Goal: Information Seeking & Learning: Learn about a topic

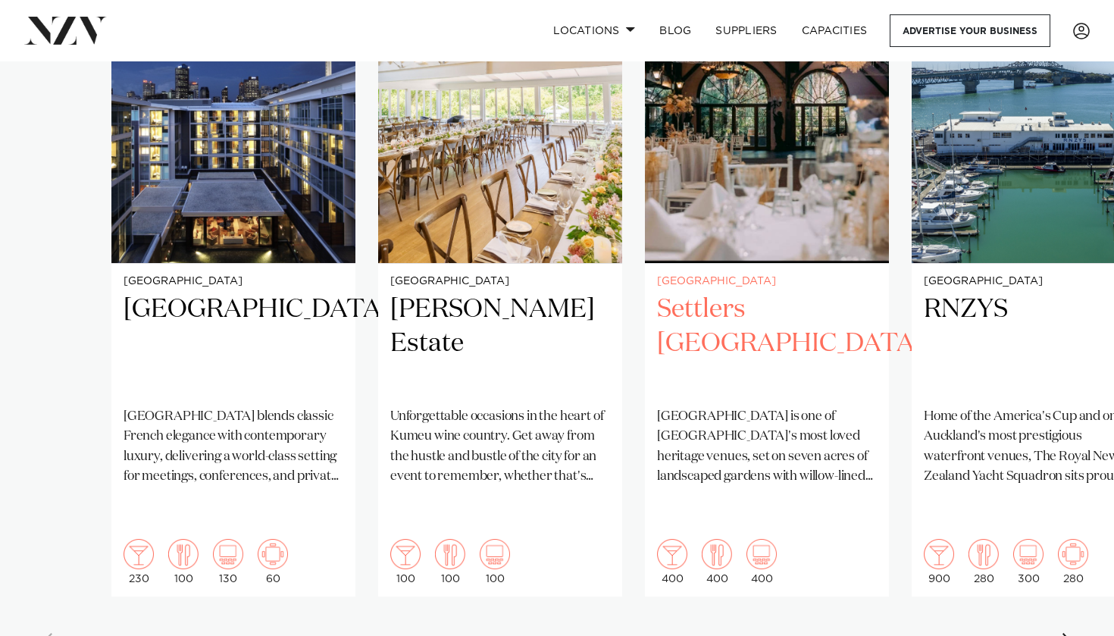
scroll to position [1236, 0]
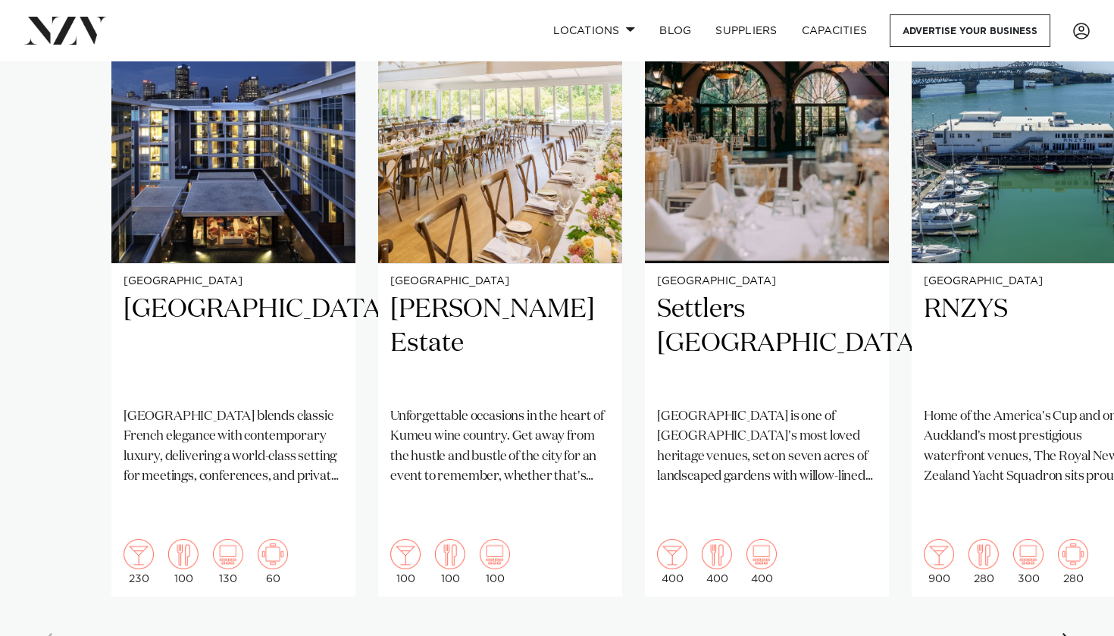
click at [1066, 573] on swiper-container "Auckland Sofitel Auckland Viaduct Harbour Sofitel Auckland Viaduct Harbour blen…" at bounding box center [557, 303] width 1114 height 734
click at [1076, 633] on div "Next slide" at bounding box center [1068, 645] width 15 height 24
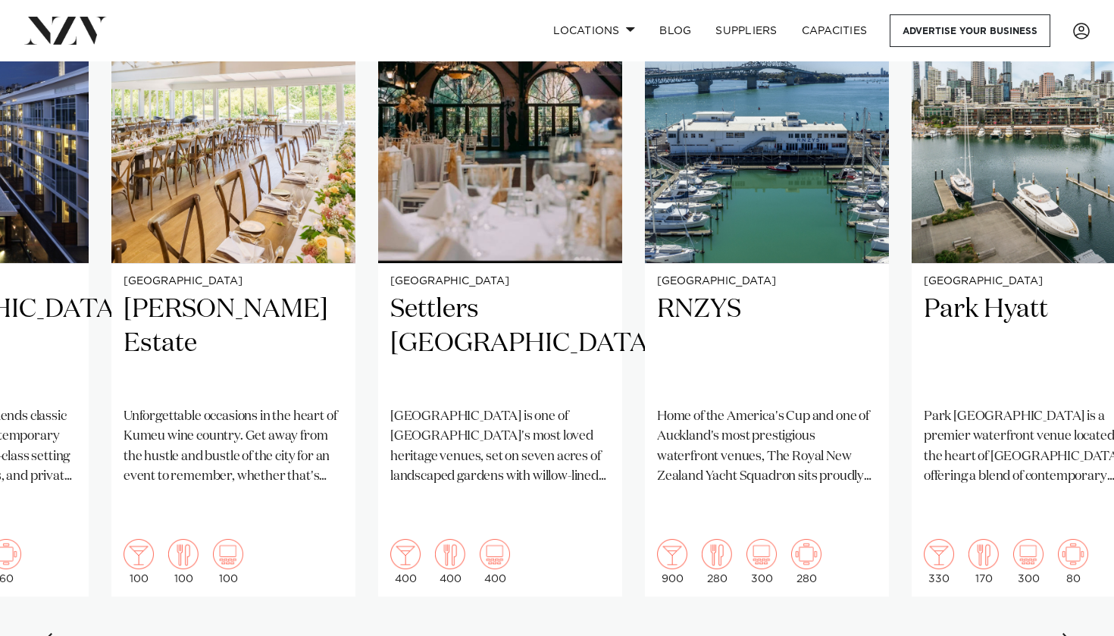
click at [1072, 633] on div "Next slide" at bounding box center [1068, 645] width 15 height 24
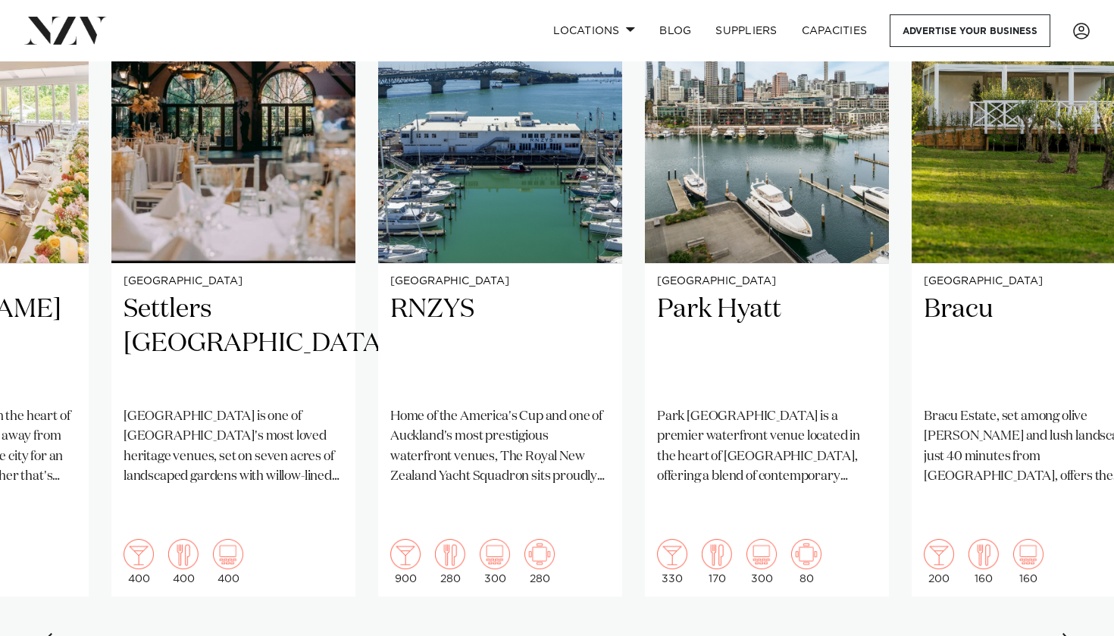
click at [1072, 633] on div "Next slide" at bounding box center [1068, 645] width 15 height 24
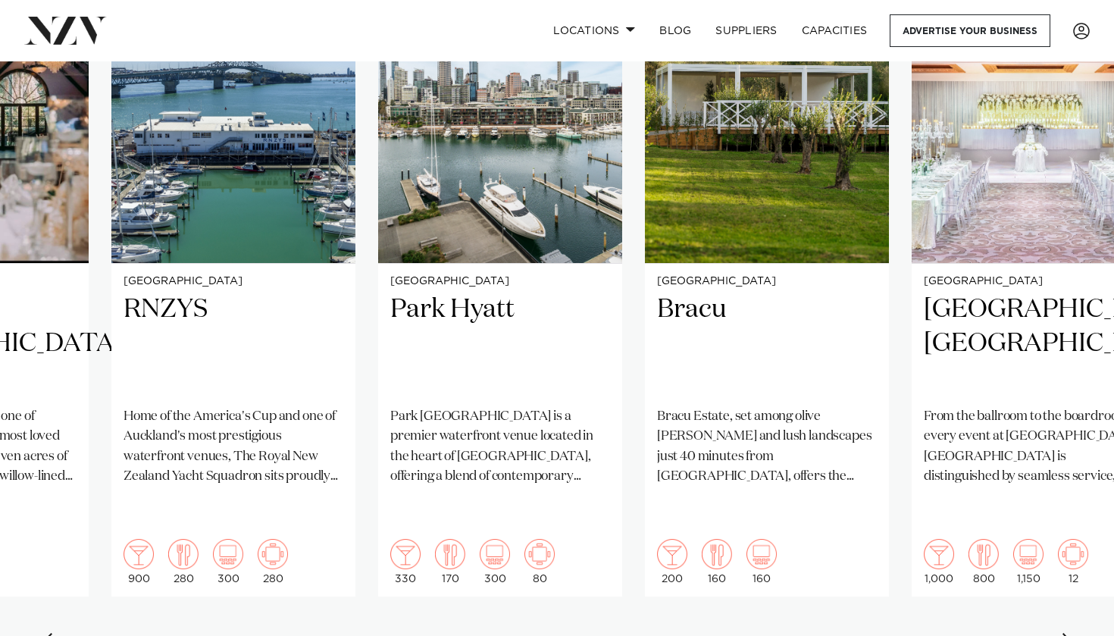
click at [1072, 633] on div "Next slide" at bounding box center [1068, 645] width 15 height 24
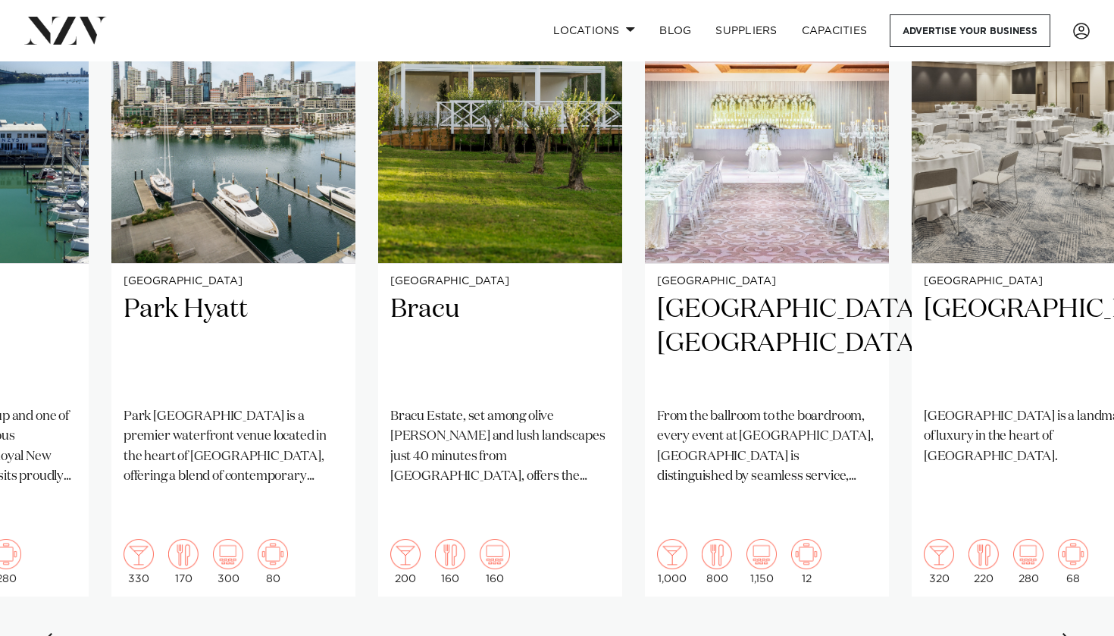
click at [1067, 633] on div "Next slide" at bounding box center [1068, 645] width 15 height 24
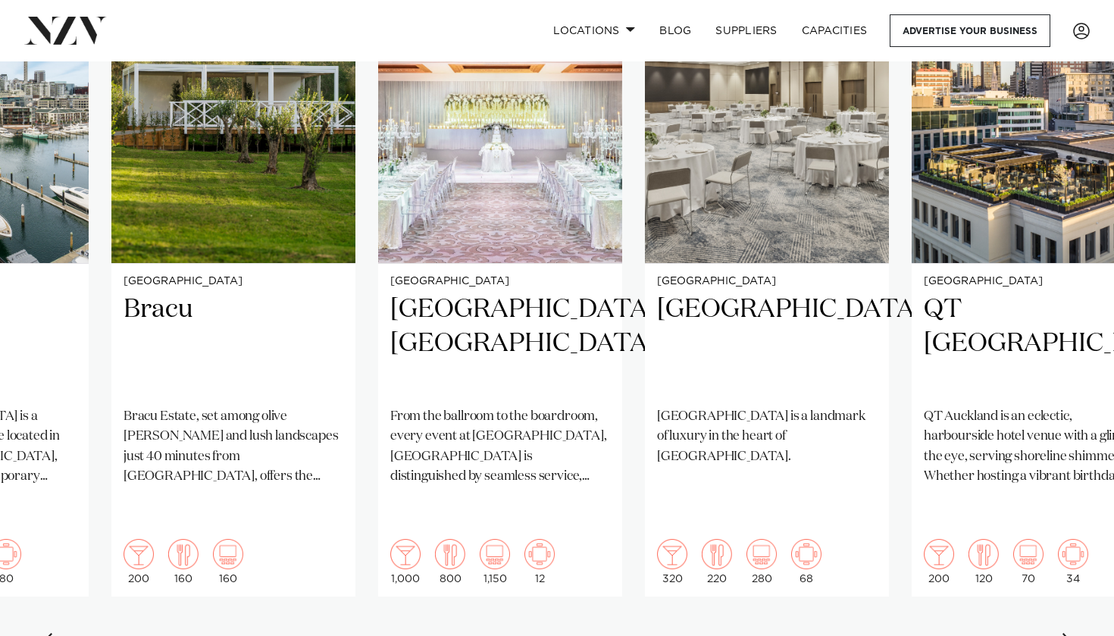
click at [1067, 633] on div "Next slide" at bounding box center [1068, 645] width 15 height 24
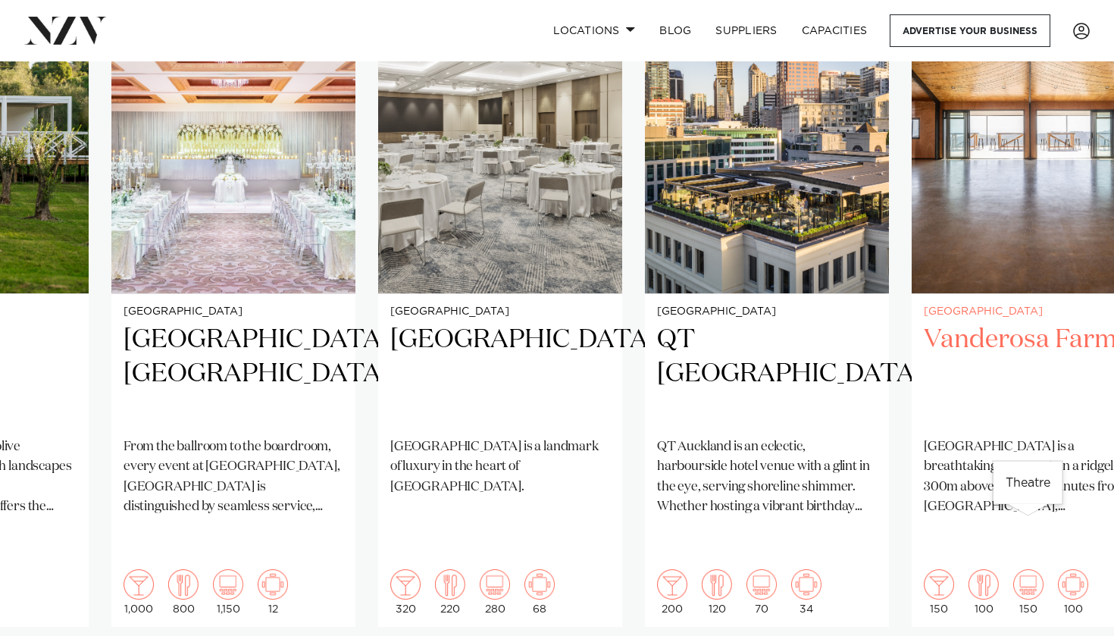
scroll to position [1204, 0]
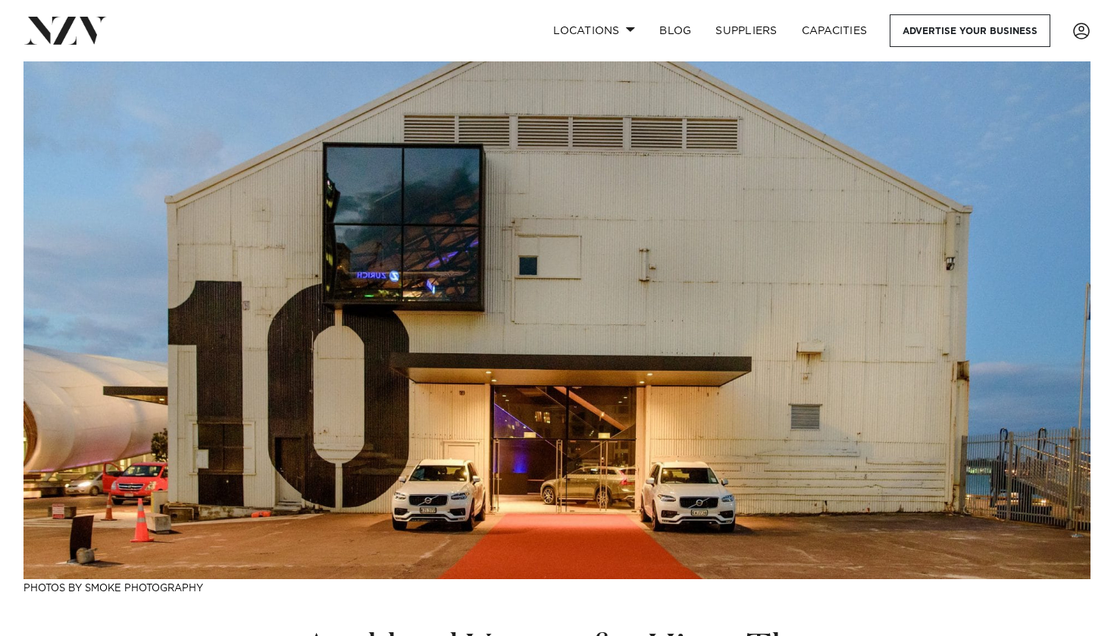
scroll to position [0, 0]
click at [628, 31] on span at bounding box center [631, 29] width 10 height 5
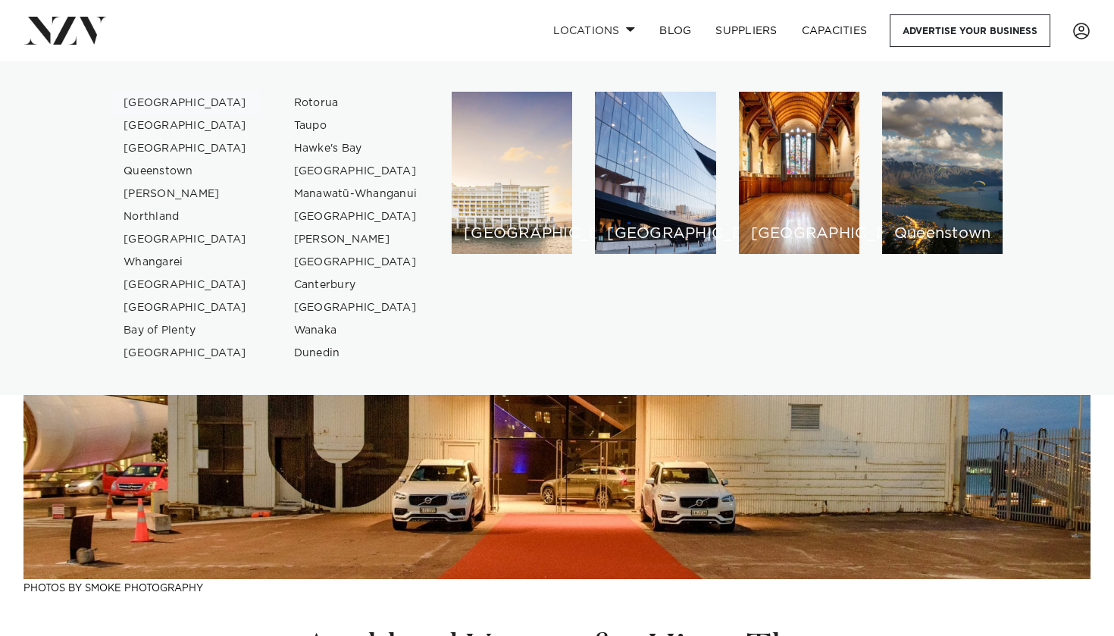
click at [165, 101] on link "[GEOGRAPHIC_DATA]" at bounding box center [185, 103] width 148 height 23
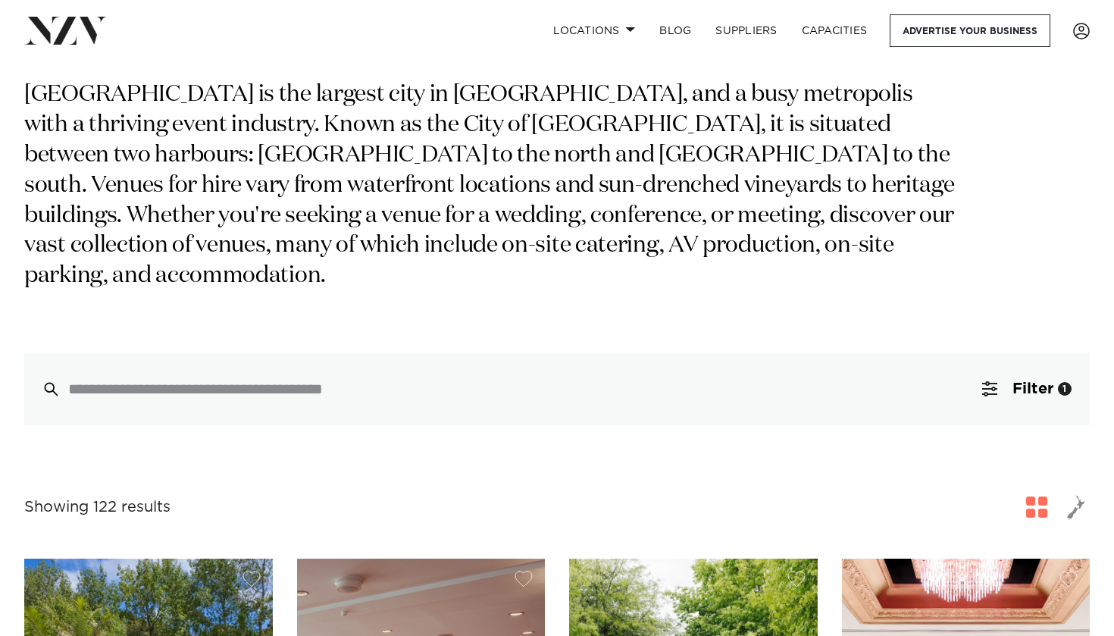
scroll to position [295, 0]
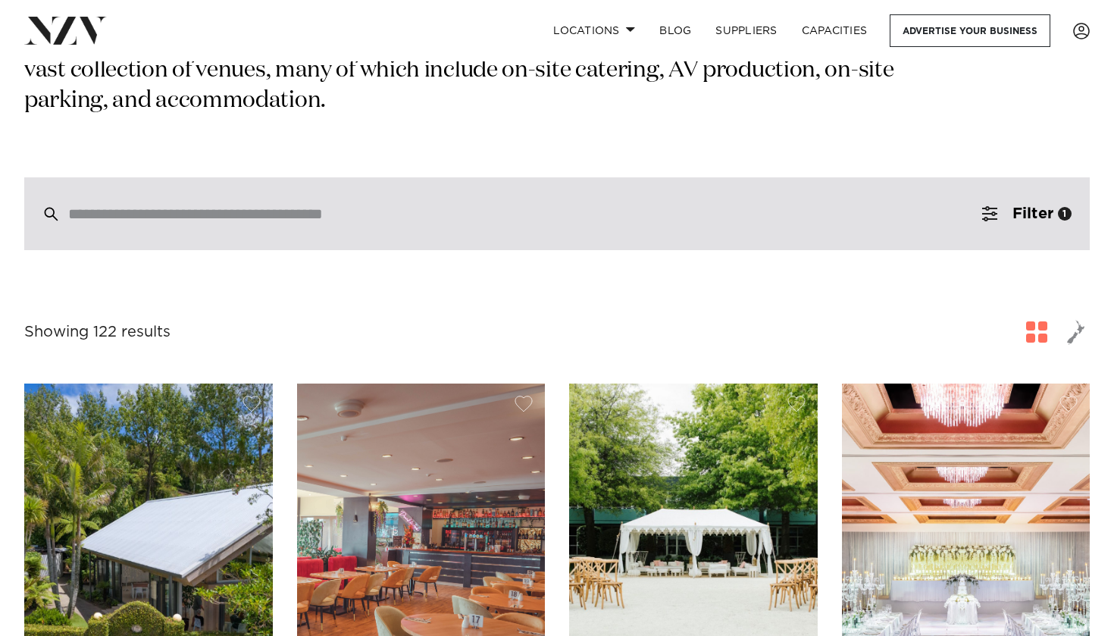
click at [450, 177] on div at bounding box center [557, 213] width 1066 height 73
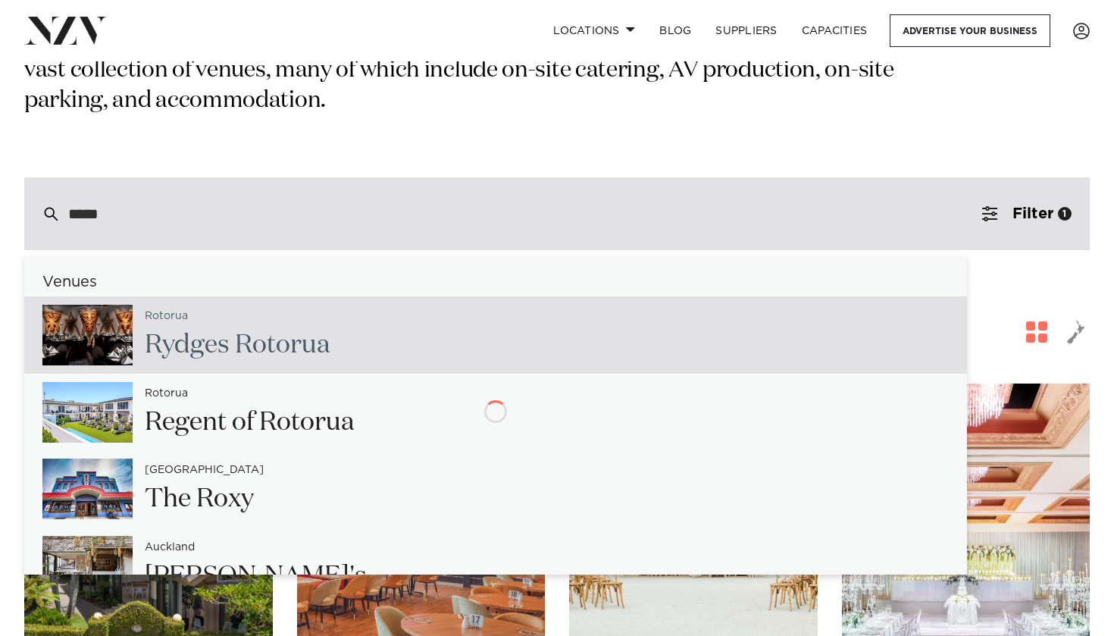
type input "******"
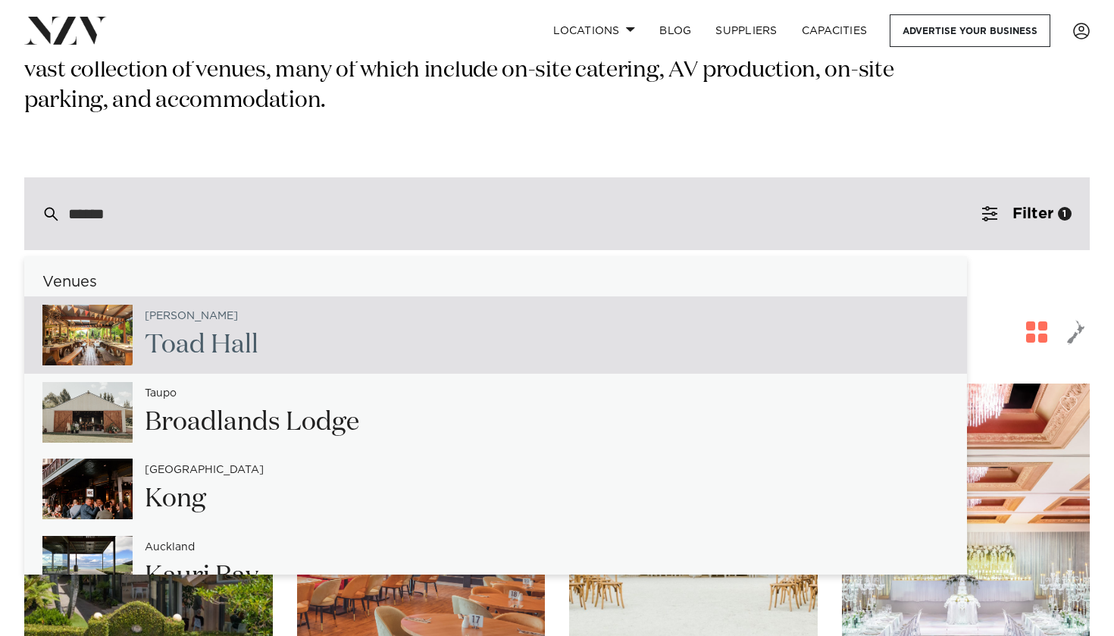
type input "**********"
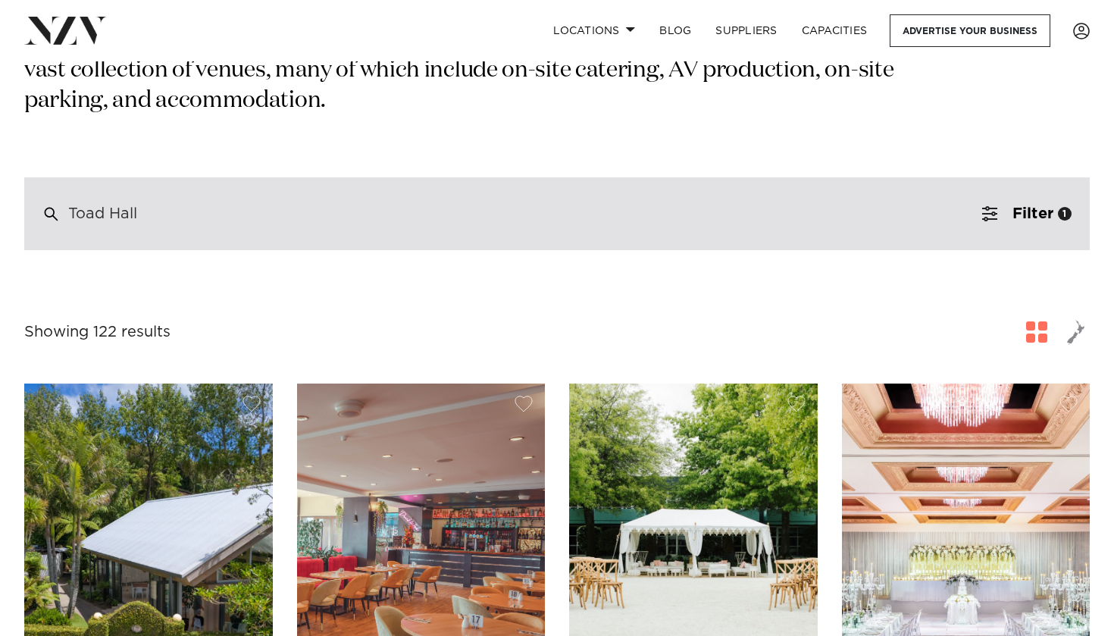
drag, startPoint x: 330, startPoint y: 203, endPoint x: 101, endPoint y: 178, distance: 230.3
click at [101, 178] on div "Toad Hall" at bounding box center [557, 213] width 1066 height 73
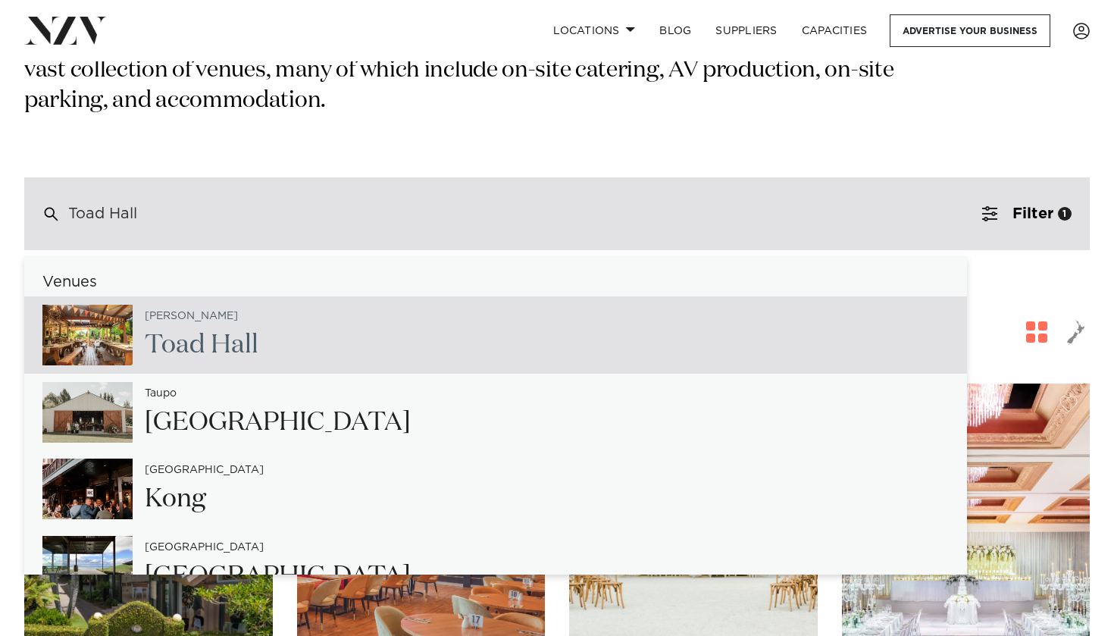
drag, startPoint x: 156, startPoint y: 189, endPoint x: 69, endPoint y: 172, distance: 88.8
click at [68, 177] on div "Toad Hall" at bounding box center [557, 213] width 1066 height 73
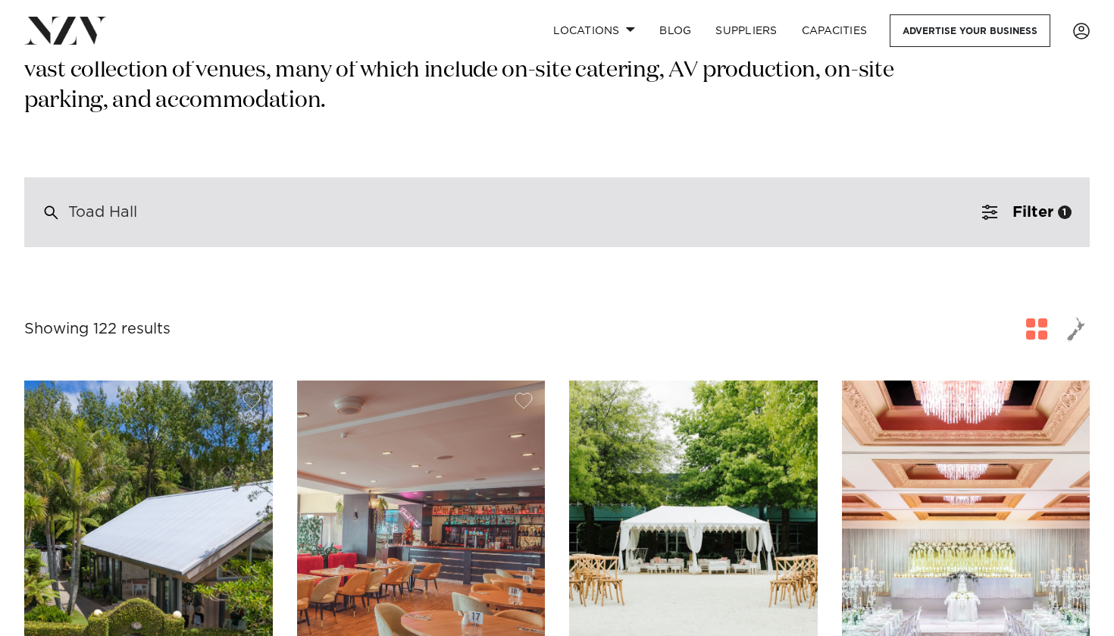
click at [143, 177] on div "Toad Hall" at bounding box center [557, 212] width 1066 height 70
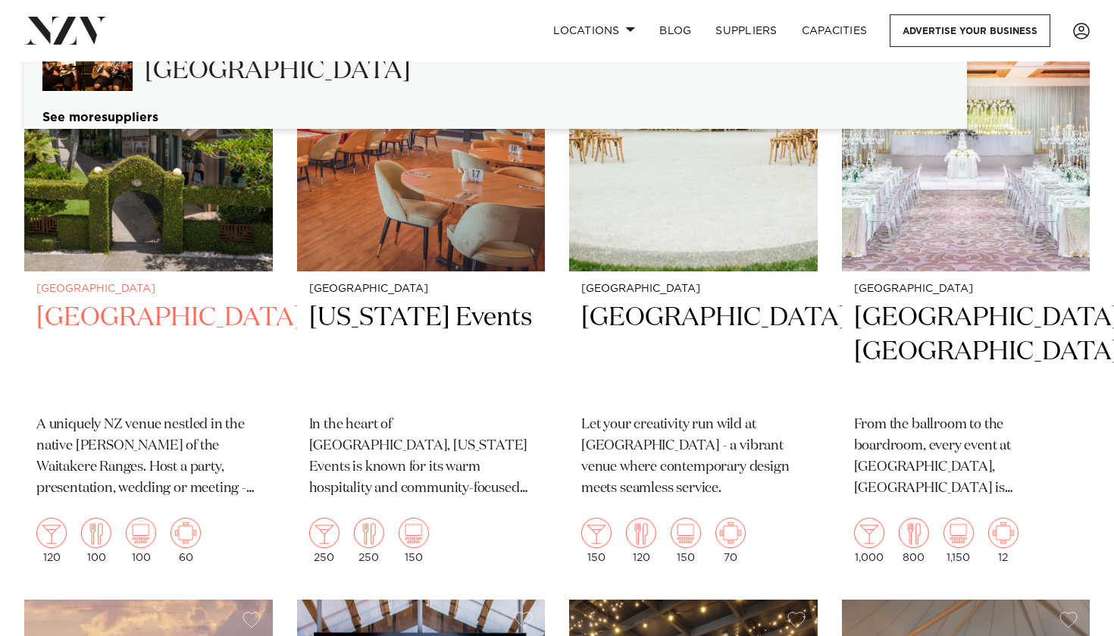
scroll to position [741, 0]
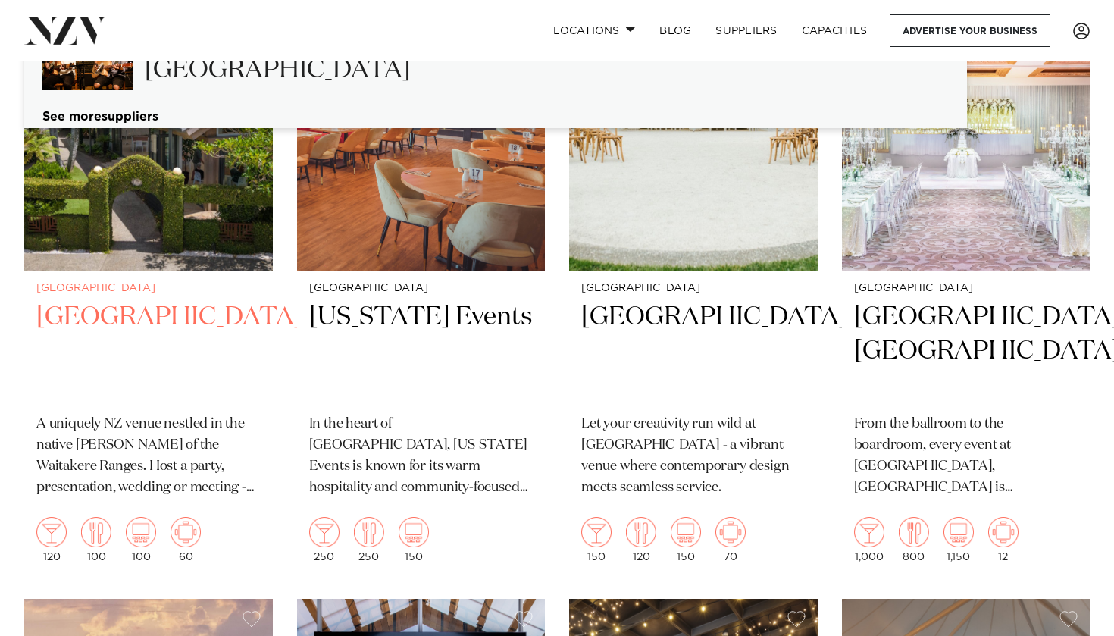
click at [266, 459] on div "Auckland Tui Hills A uniquely NZ venue nestled in the native bush of the Waitak…" at bounding box center [148, 423] width 249 height 304
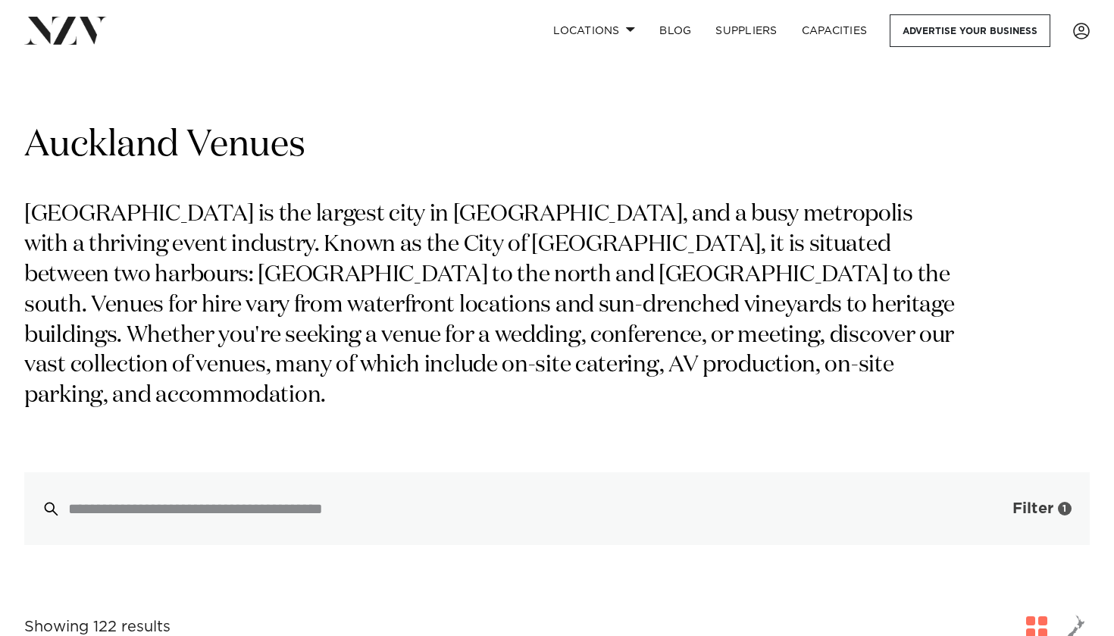
scroll to position [0, 0]
click at [1046, 501] on span "Filter" at bounding box center [1033, 508] width 41 height 15
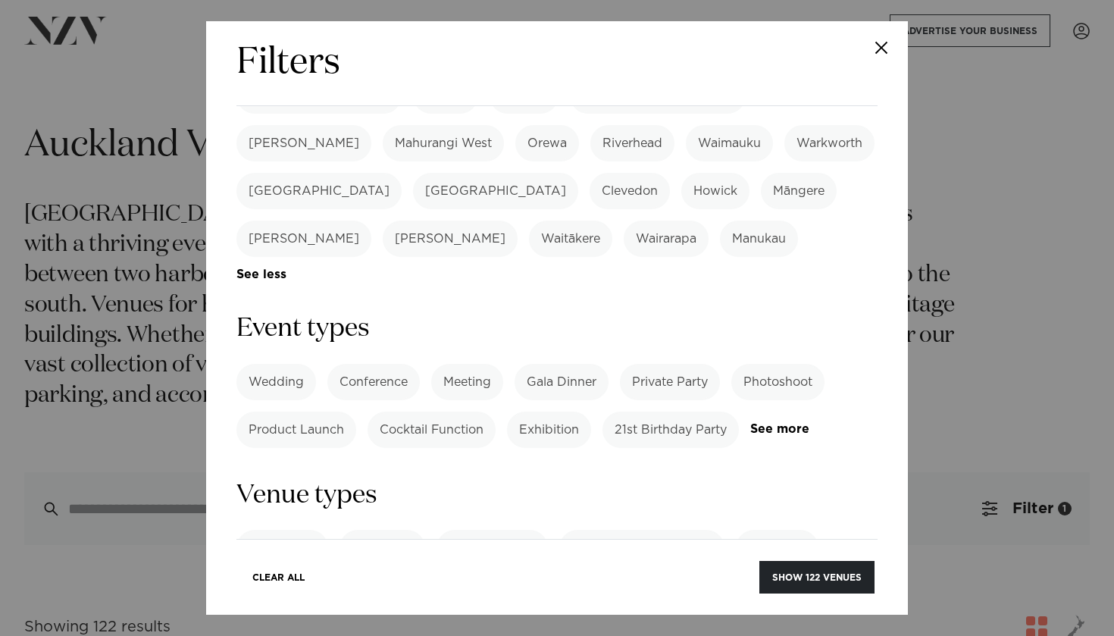
scroll to position [531, 0]
click at [776, 422] on link "See more" at bounding box center [810, 428] width 118 height 13
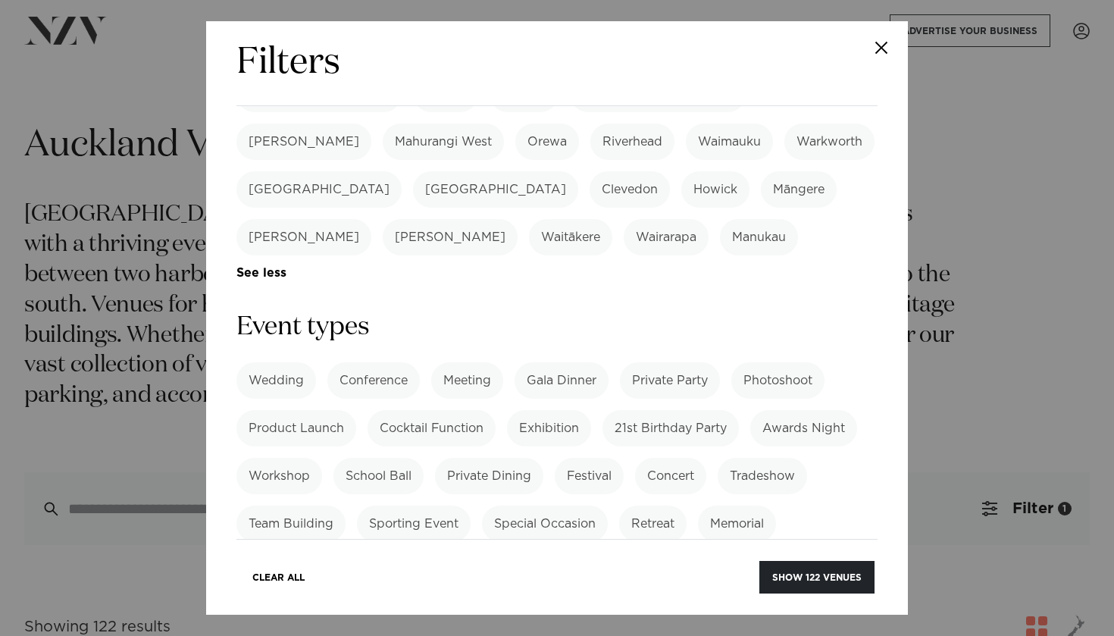
click at [602, 458] on label "Festival" at bounding box center [589, 476] width 69 height 36
click at [294, 458] on label "Workshop" at bounding box center [280, 476] width 86 height 36
click at [519, 458] on label "Private Dining" at bounding box center [489, 476] width 108 height 36
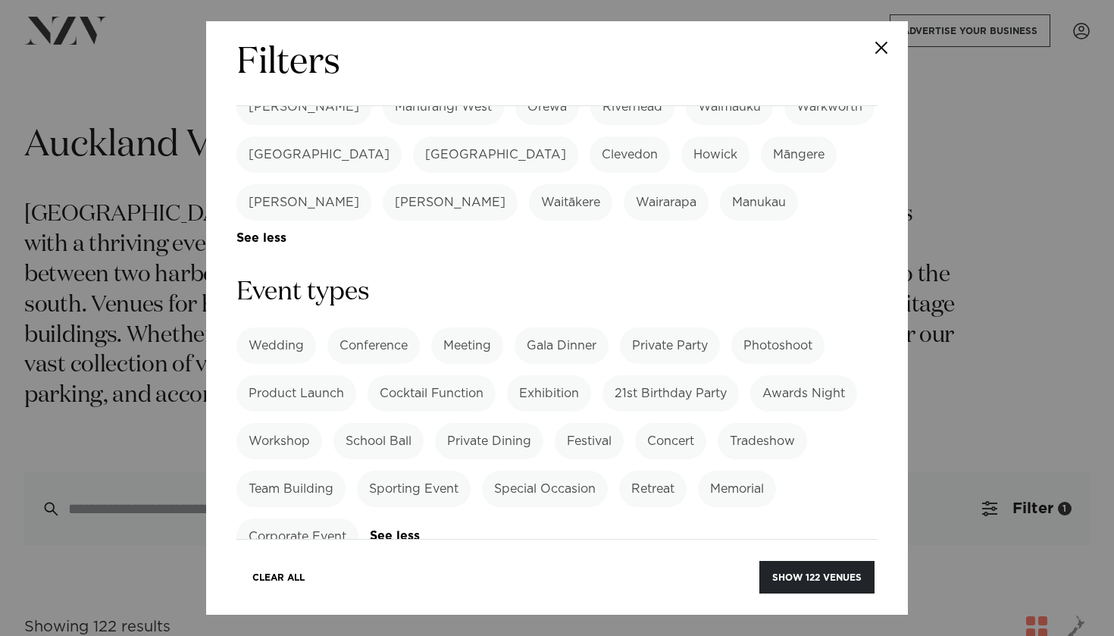
scroll to position [569, 0]
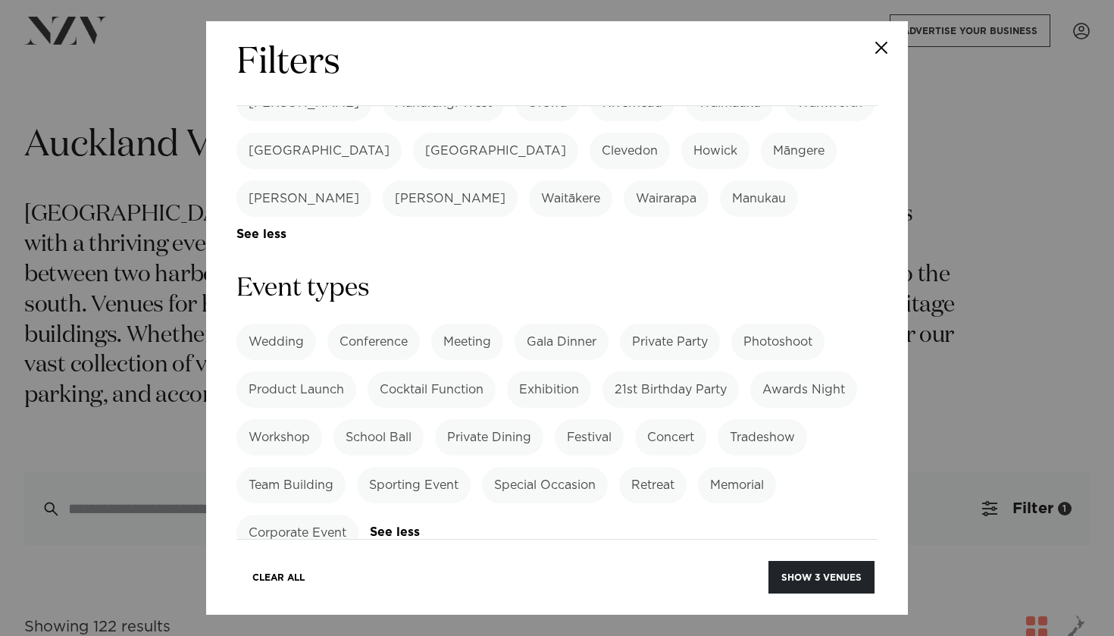
click at [313, 515] on label "Corporate Event" at bounding box center [298, 533] width 122 height 36
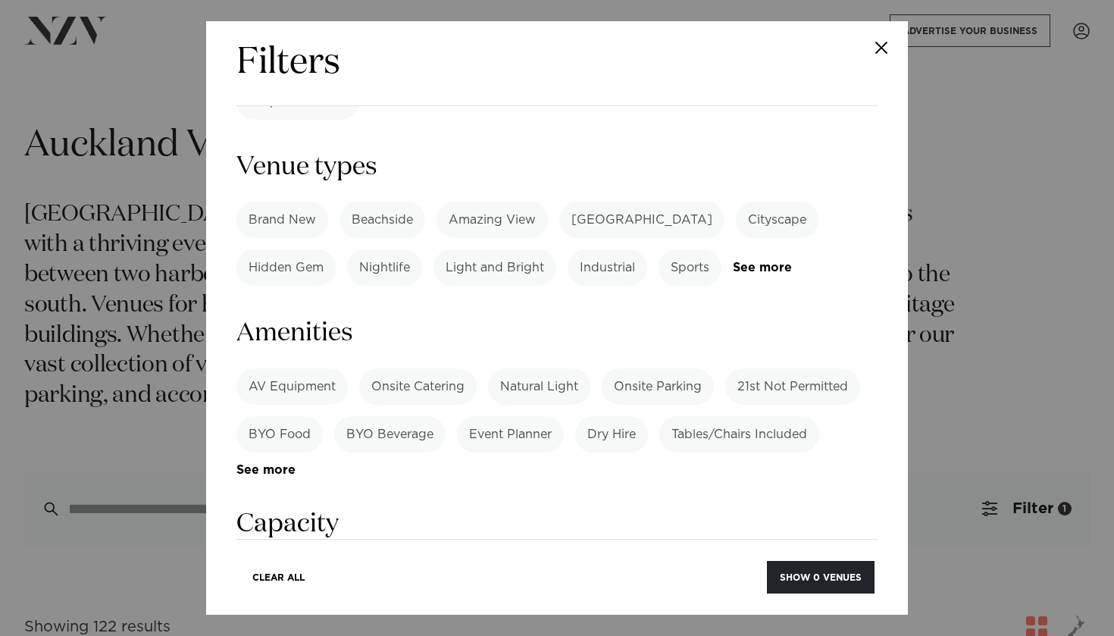
scroll to position [1010, 0]
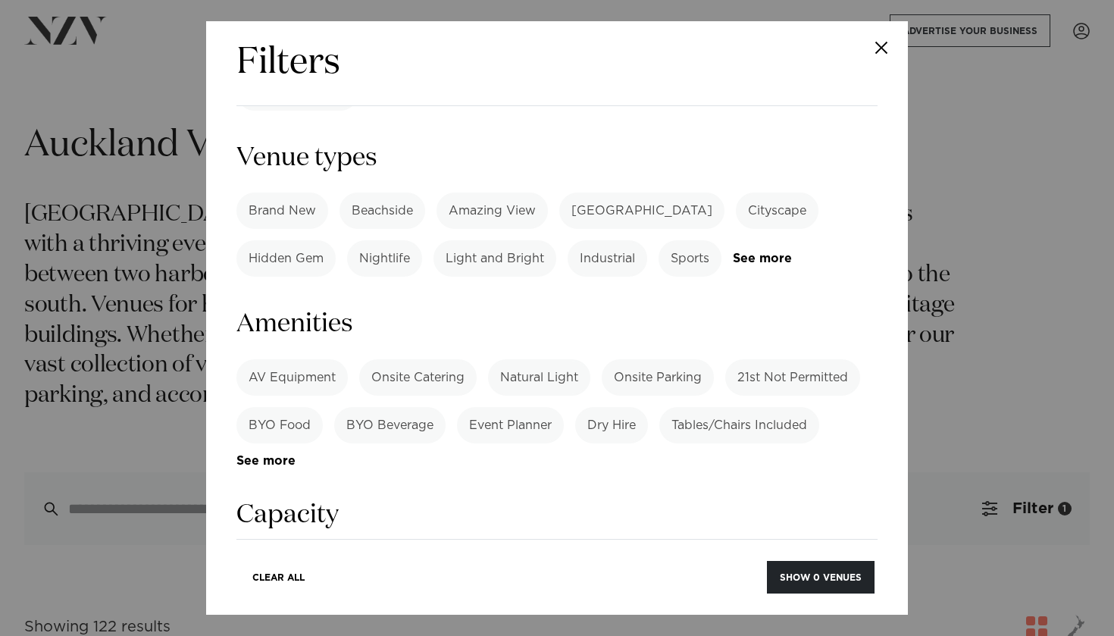
click at [366, 550] on label "Dining" at bounding box center [352, 568] width 64 height 36
click at [297, 550] on label "Cocktail" at bounding box center [273, 568] width 72 height 36
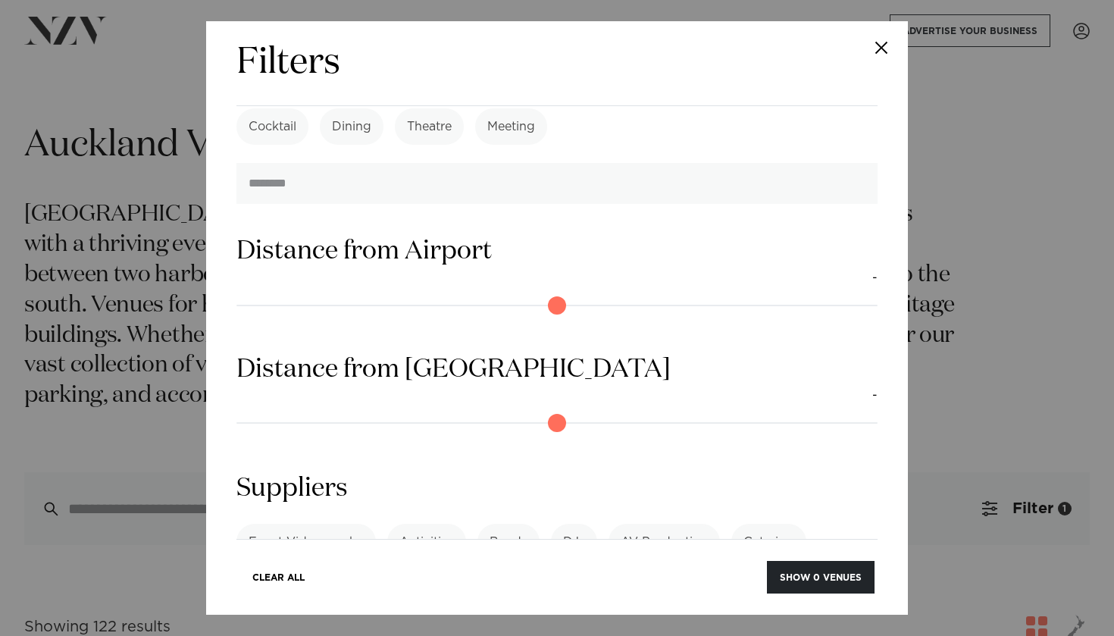
scroll to position [1448, 0]
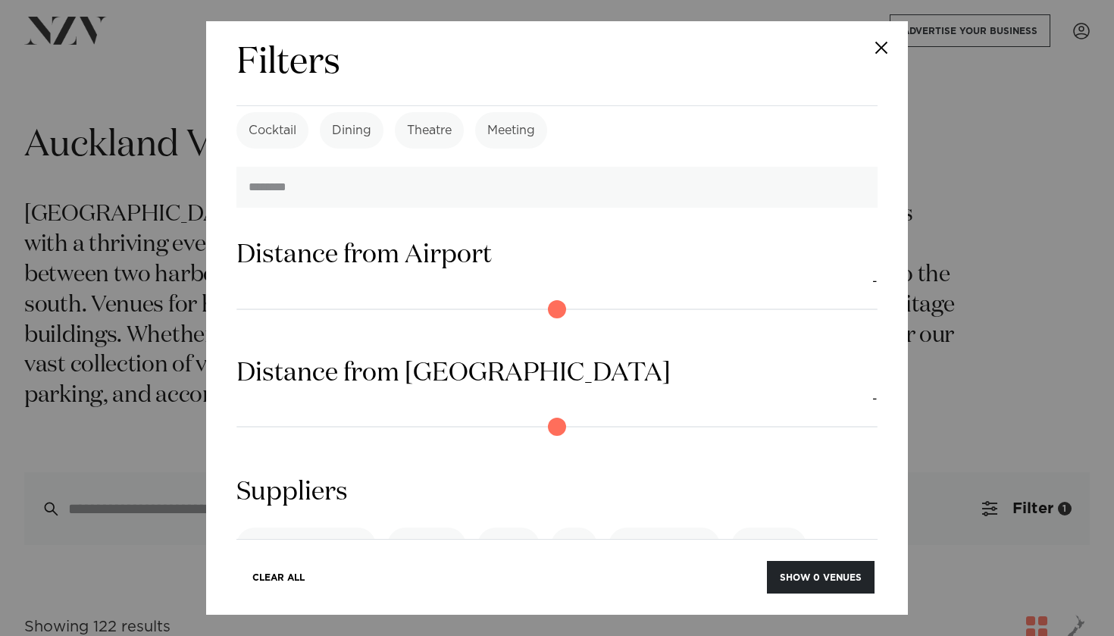
click at [386, 415] on input "range" at bounding box center [557, 427] width 641 height 24
click at [469, 415] on input "range" at bounding box center [557, 427] width 641 height 24
drag, startPoint x: 469, startPoint y: 271, endPoint x: 595, endPoint y: 293, distance: 128.5
type input "**"
click at [595, 356] on div "Distance from CBD 55km" at bounding box center [557, 400] width 641 height 89
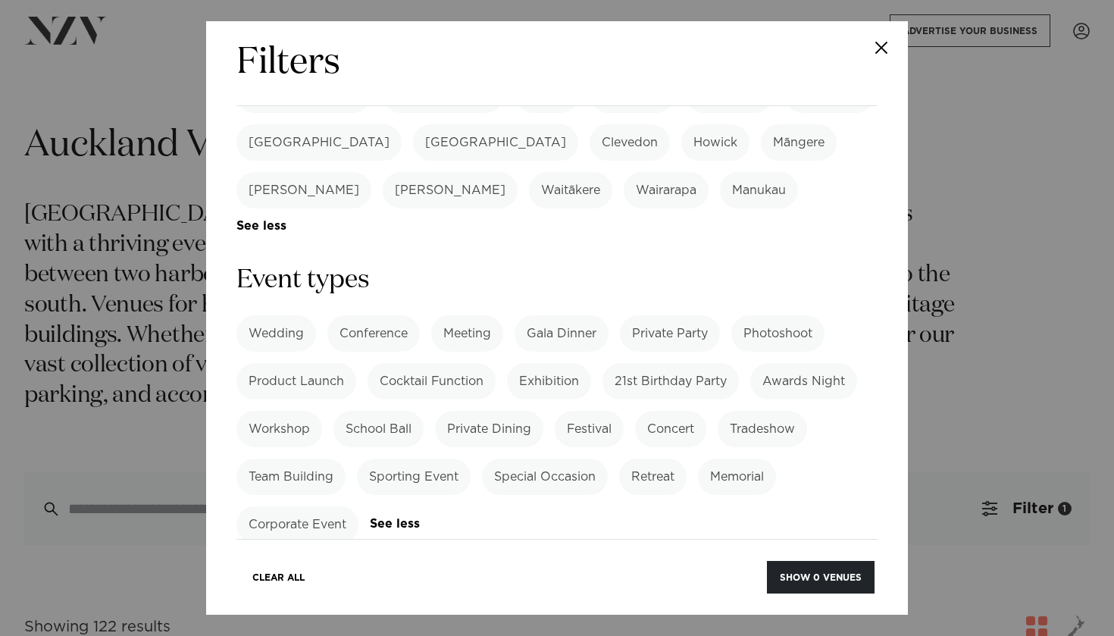
scroll to position [576, 0]
click at [402, 519] on link "See more" at bounding box center [424, 525] width 109 height 13
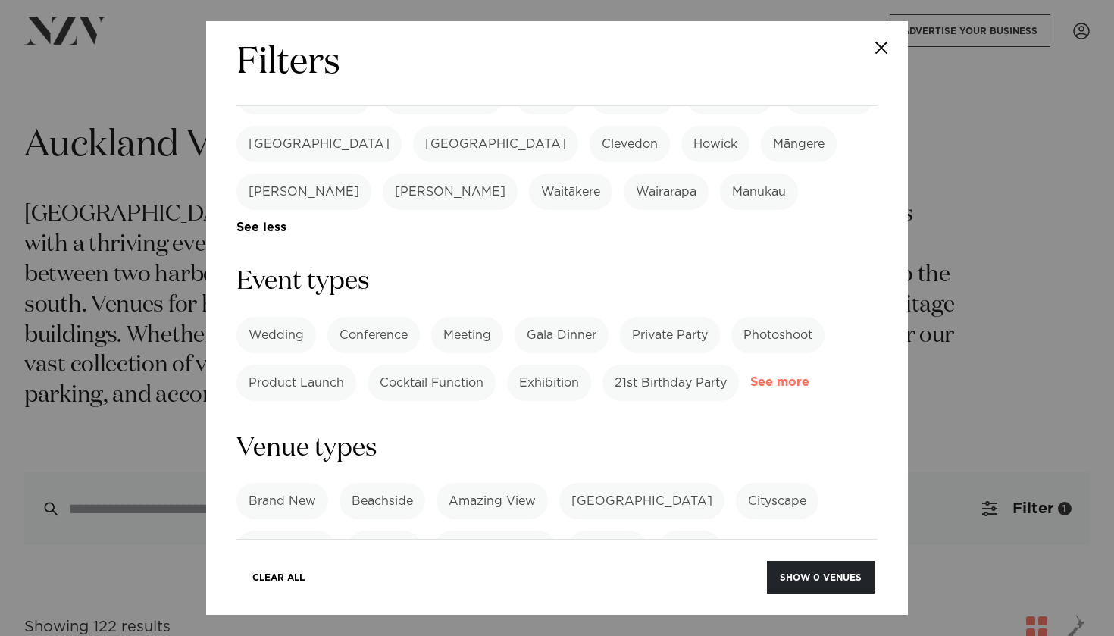
click at [793, 376] on link "See more" at bounding box center [810, 382] width 118 height 13
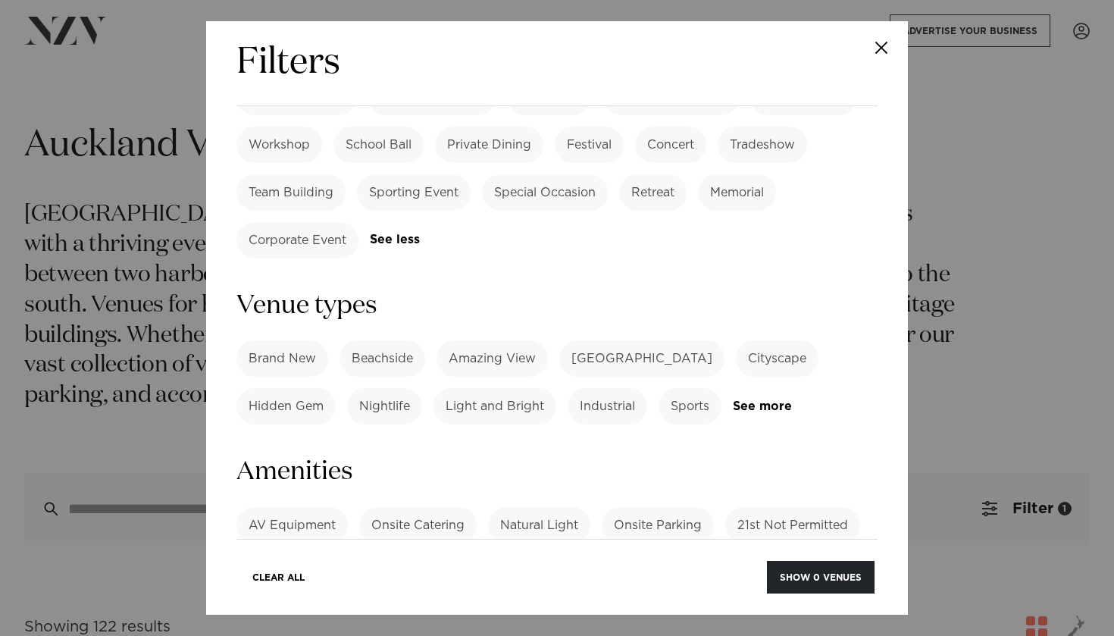
scroll to position [863, 0]
click at [763, 400] on link "See more" at bounding box center [792, 406] width 118 height 13
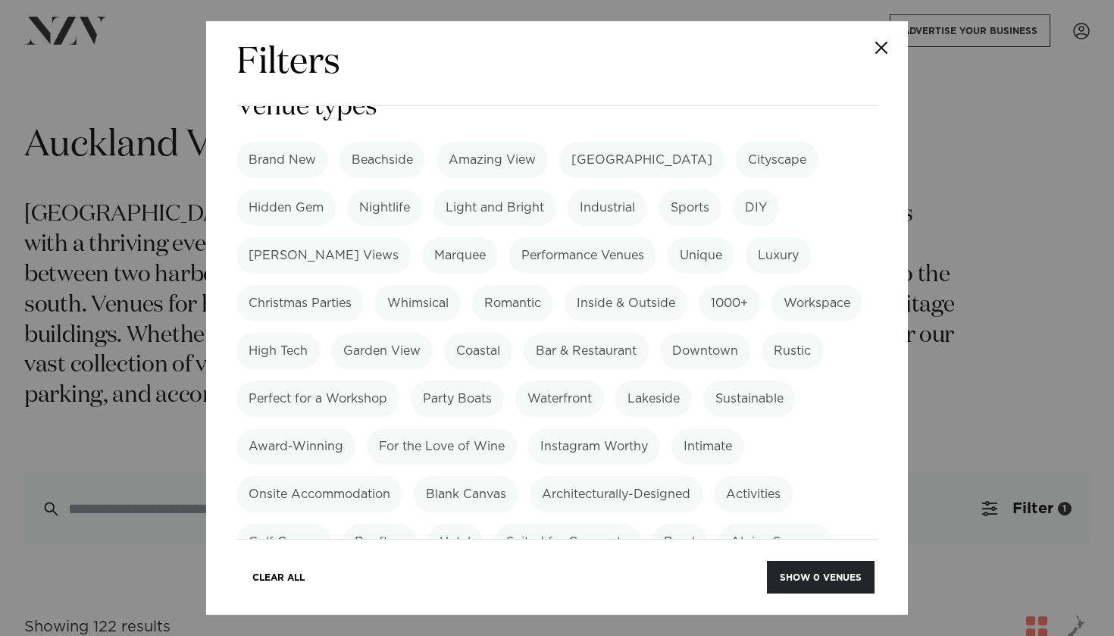
scroll to position [1063, 0]
click at [817, 575] on button "Show 0 venues" at bounding box center [821, 577] width 108 height 33
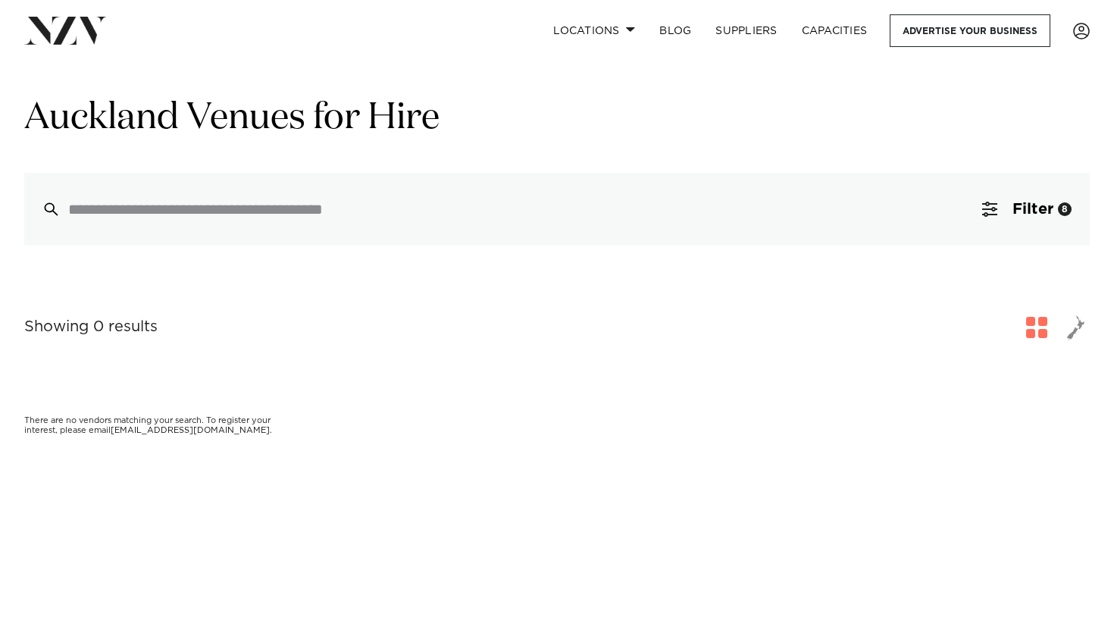
scroll to position [29, 0]
click at [1062, 218] on button "Filter 8" at bounding box center [1027, 207] width 126 height 73
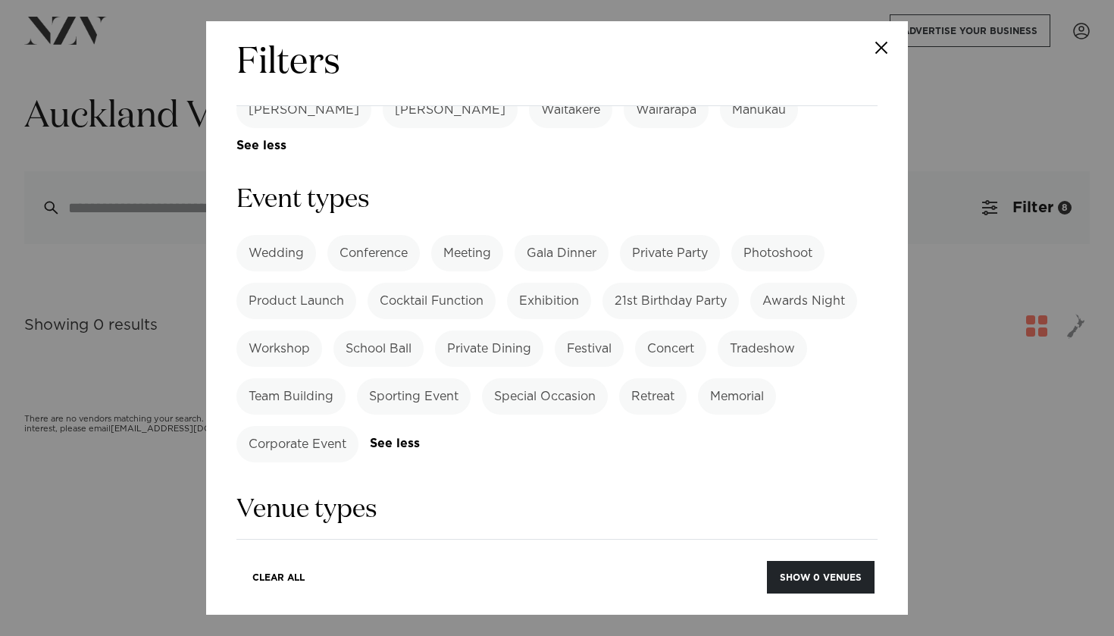
scroll to position [654, 0]
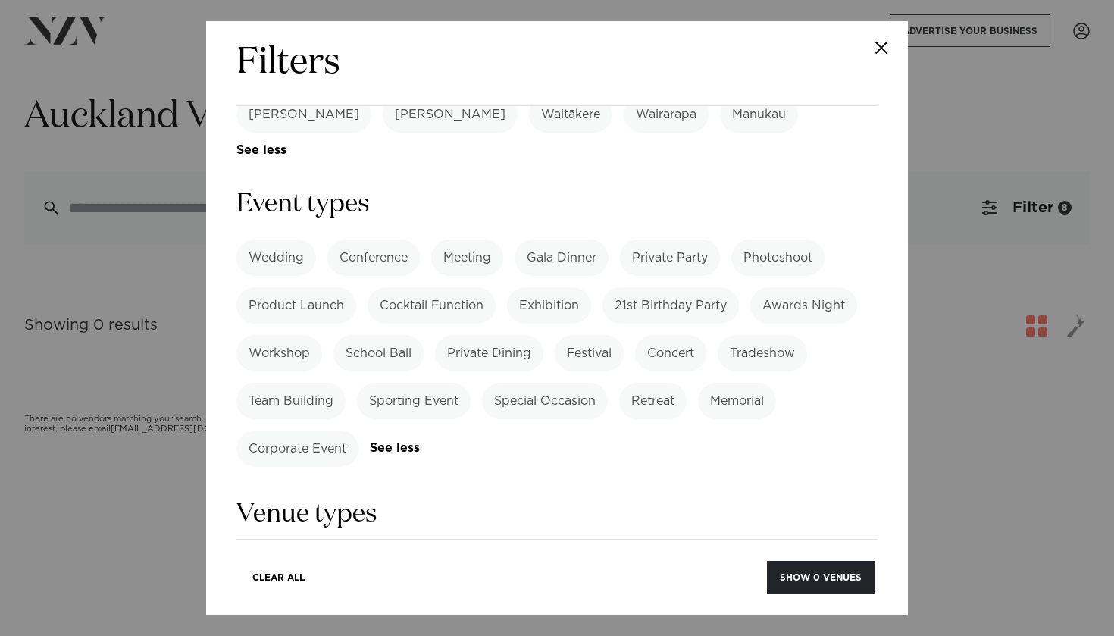
click at [523, 335] on label "Private Dining" at bounding box center [489, 353] width 108 height 36
click at [589, 335] on label "Festival" at bounding box center [589, 353] width 69 height 36
click at [323, 431] on label "Corporate Event" at bounding box center [298, 449] width 122 height 36
click at [296, 335] on label "Workshop" at bounding box center [280, 353] width 86 height 36
click at [488, 335] on label "Private Dining" at bounding box center [489, 353] width 108 height 36
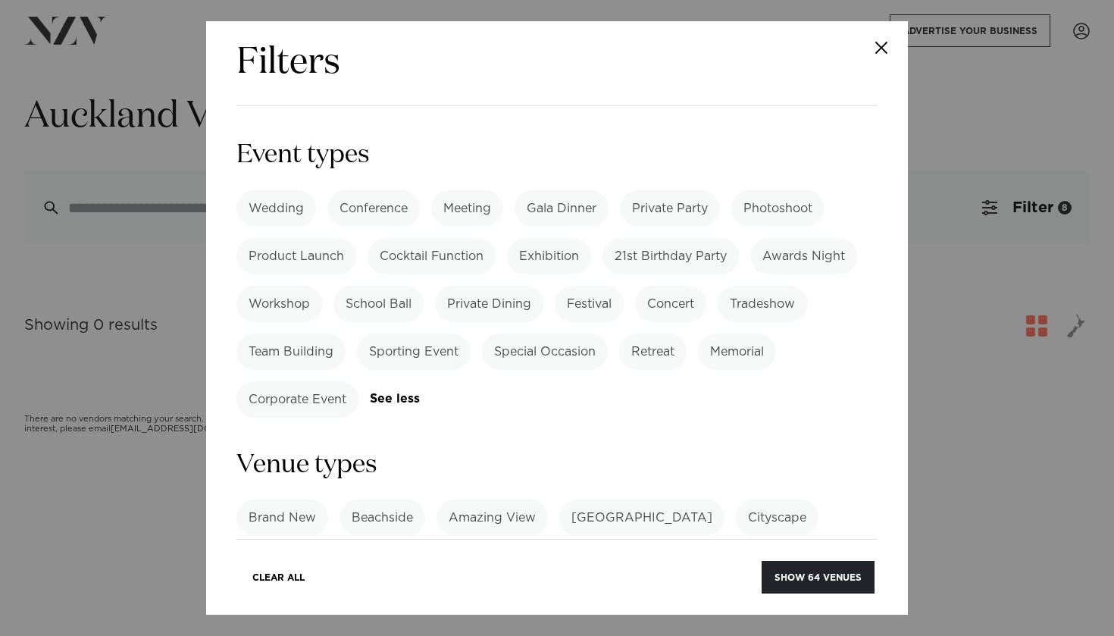
scroll to position [704, 0]
click at [573, 285] on label "Festival" at bounding box center [589, 303] width 69 height 36
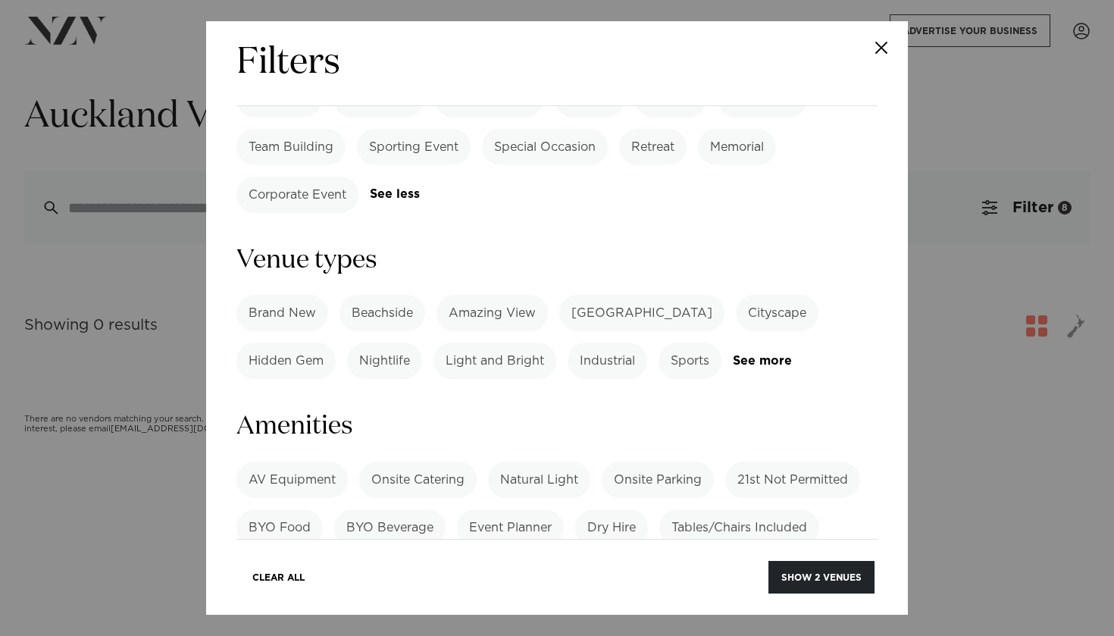
scroll to position [908, 0]
click at [797, 566] on button "Show 2 venues" at bounding box center [822, 577] width 106 height 33
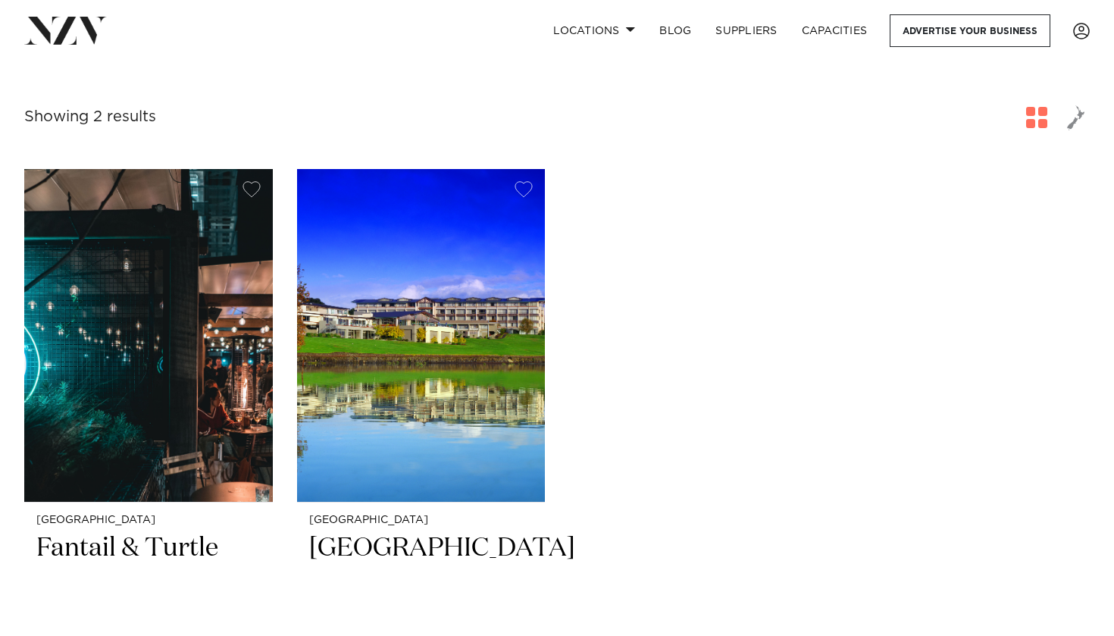
scroll to position [245, 0]
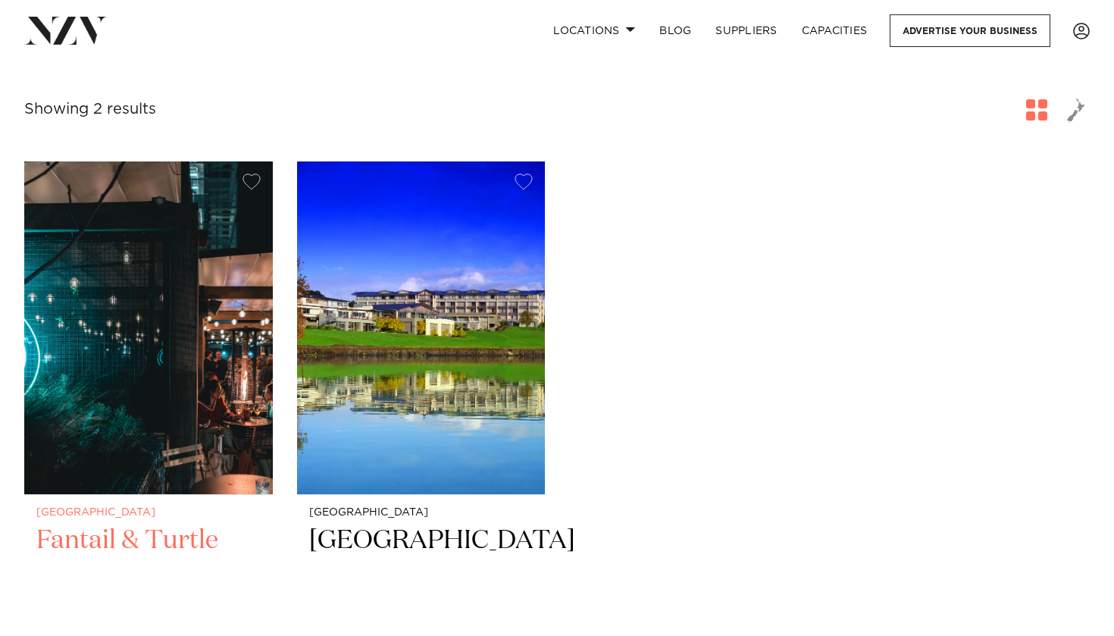
click at [187, 407] on img at bounding box center [148, 327] width 249 height 333
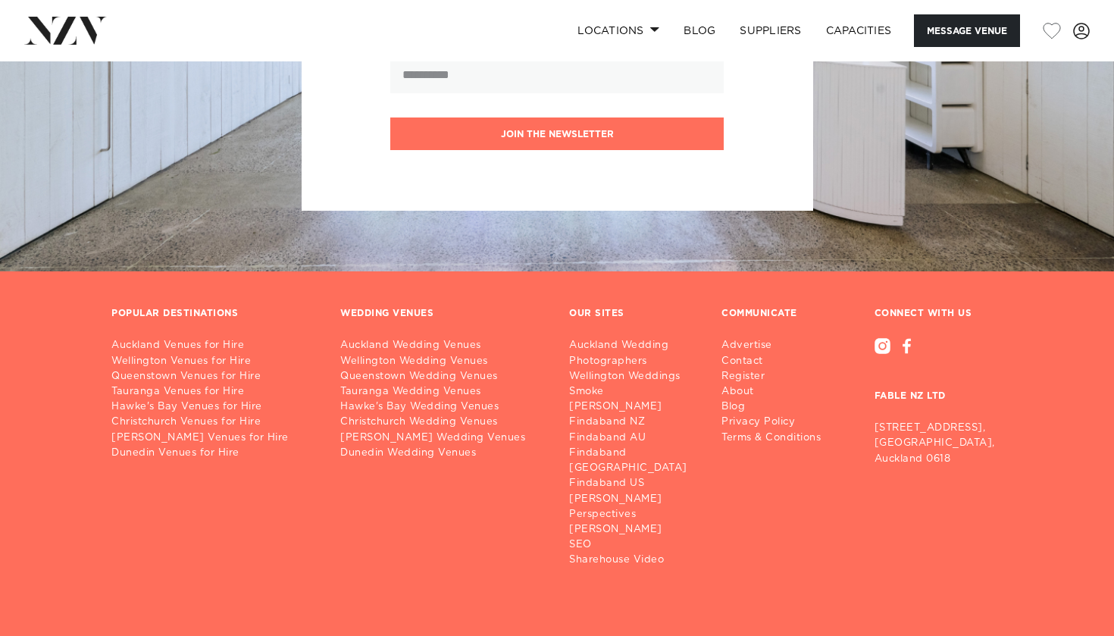
scroll to position [4088, 0]
